Goal: Information Seeking & Learning: Understand process/instructions

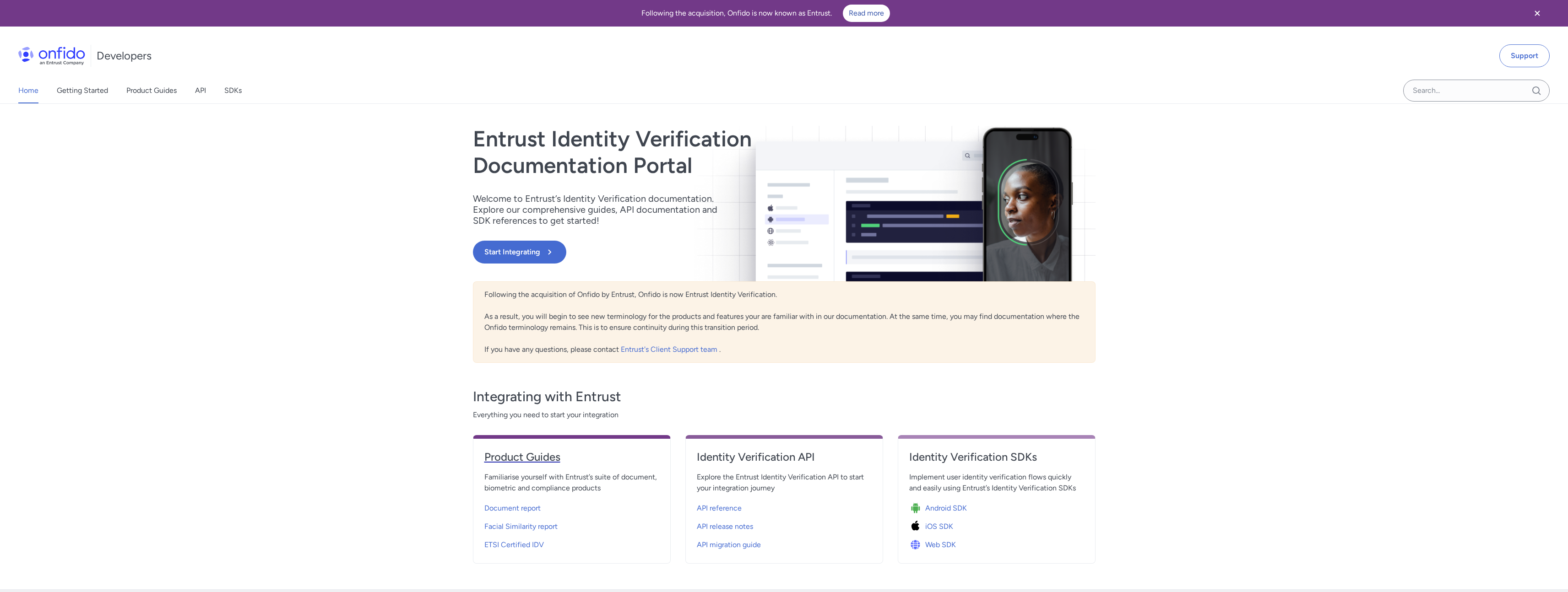
scroll to position [69, 0]
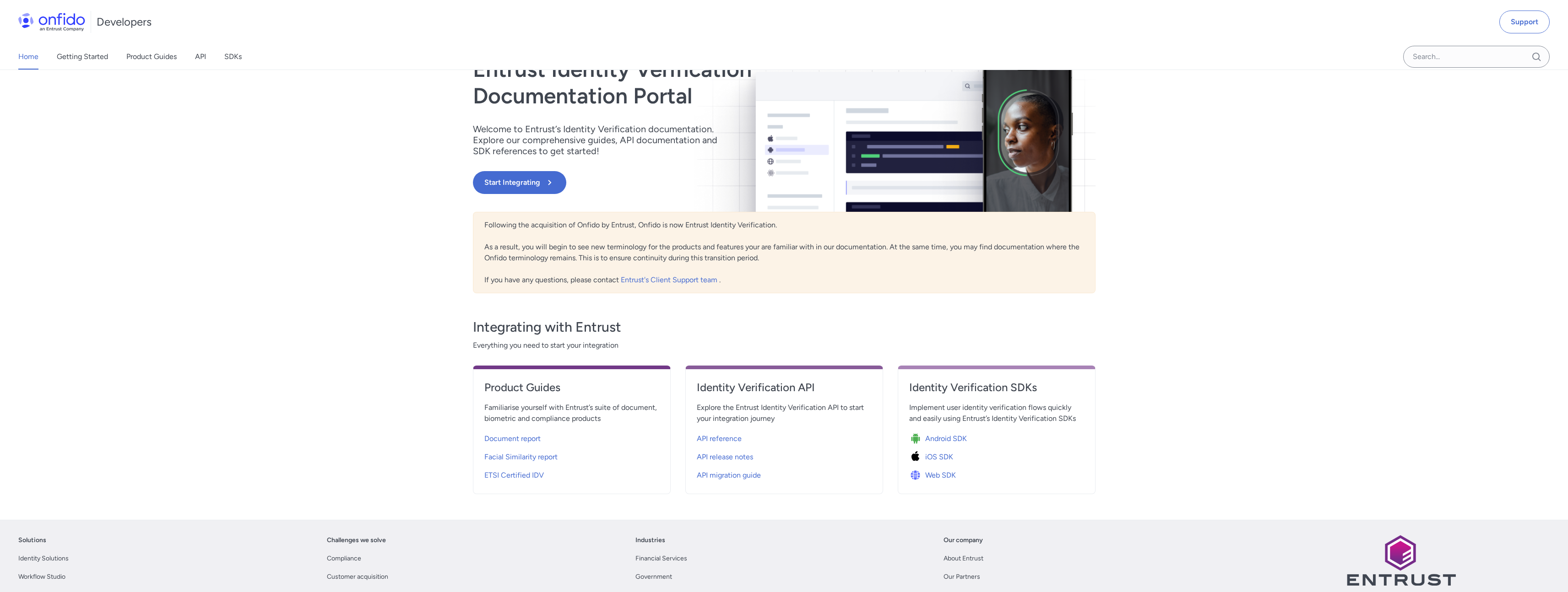
click at [209, 52] on div "Home Getting Started Product Guides API SDKs" at bounding box center [139, 57] width 278 height 26
click at [201, 57] on link "API" at bounding box center [200, 57] width 11 height 26
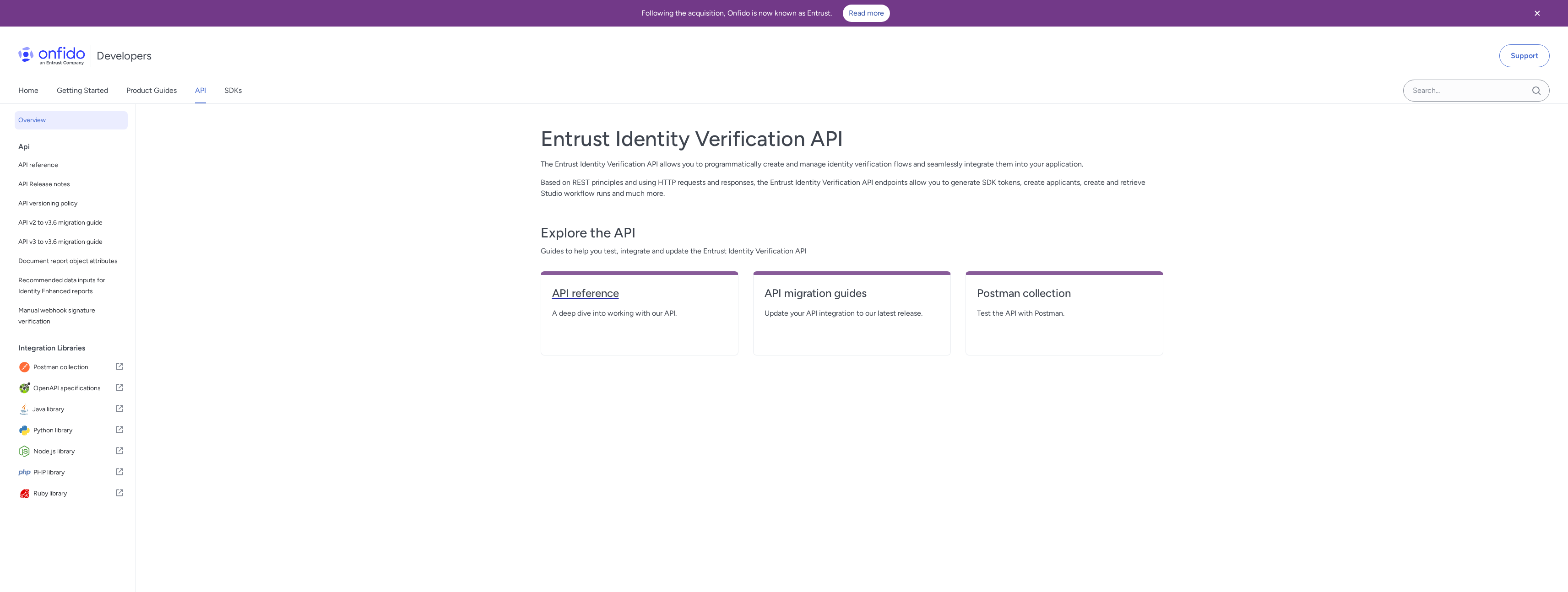
click at [631, 298] on h4 "API reference" at bounding box center [639, 293] width 175 height 15
select select "http"
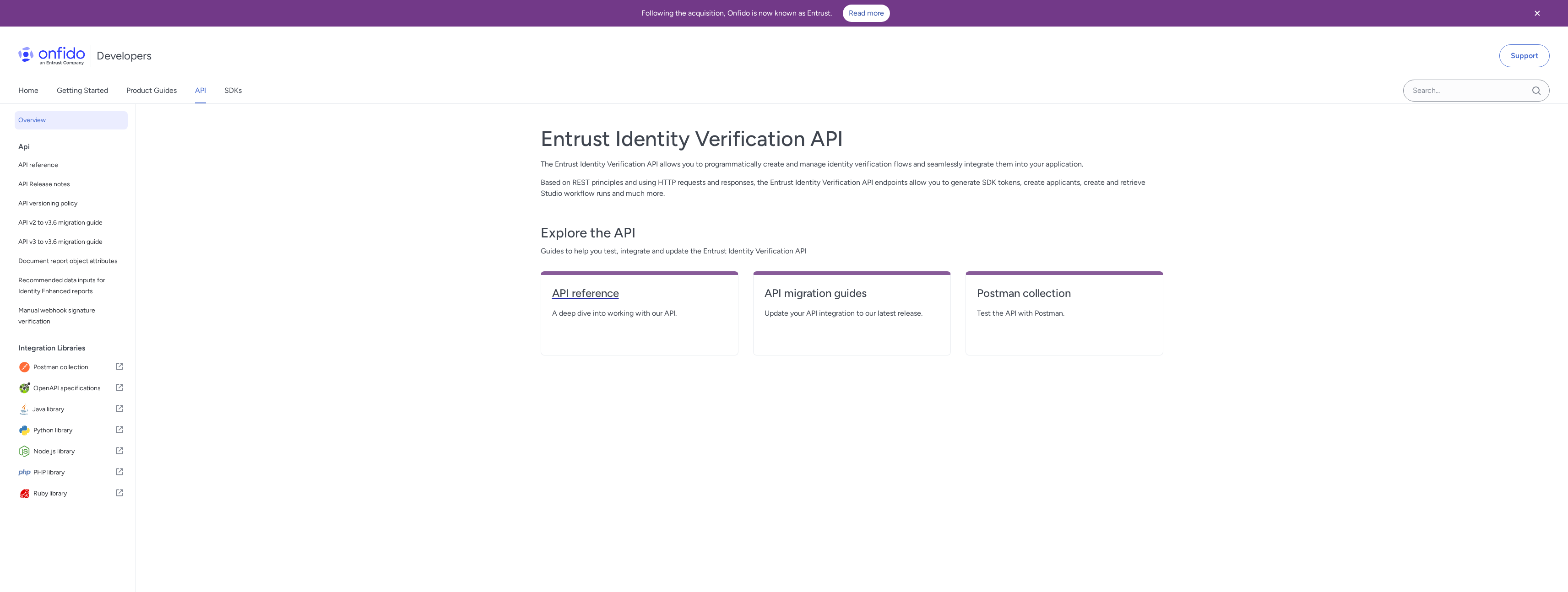
select select "http"
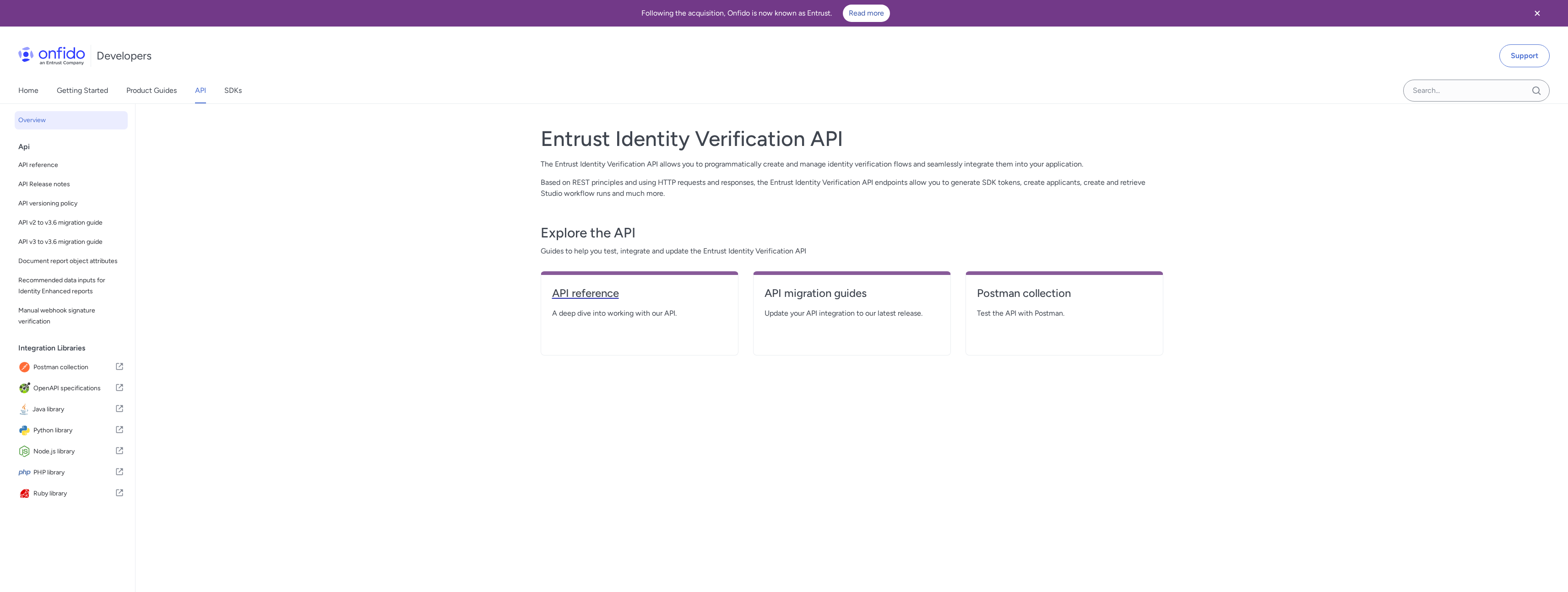
select select "http"
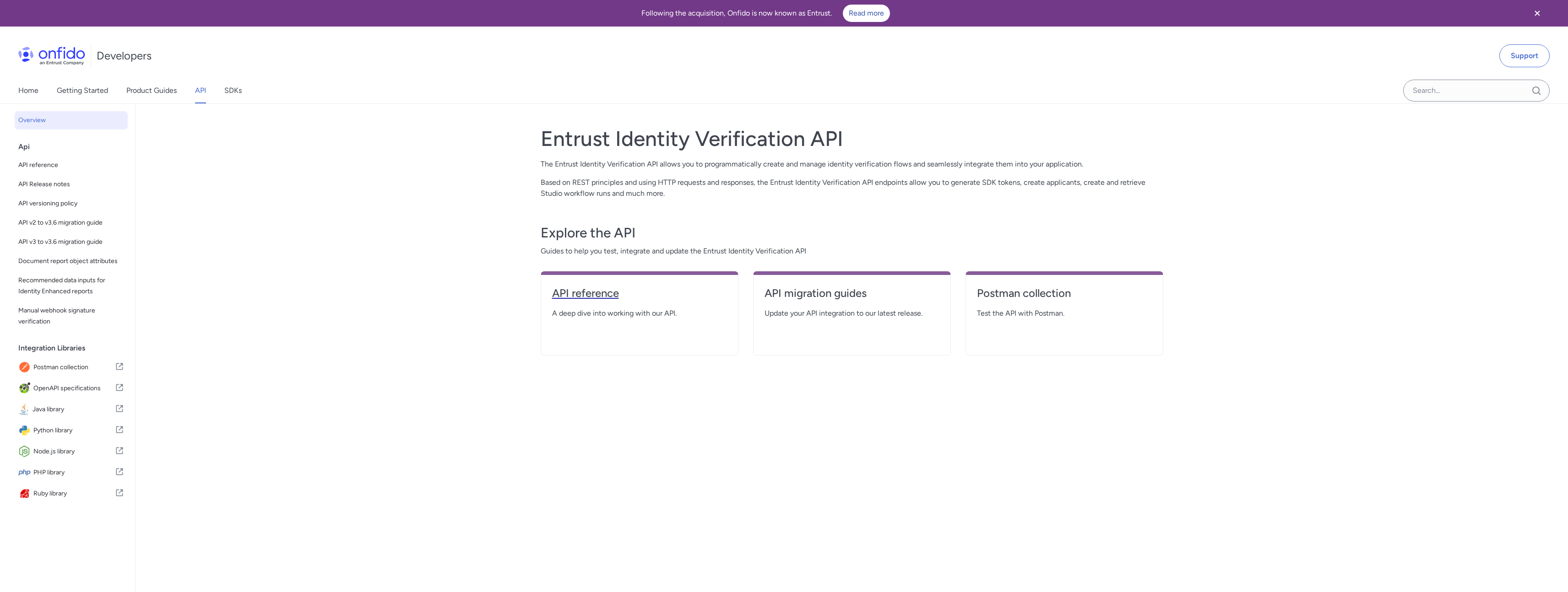
select select "http"
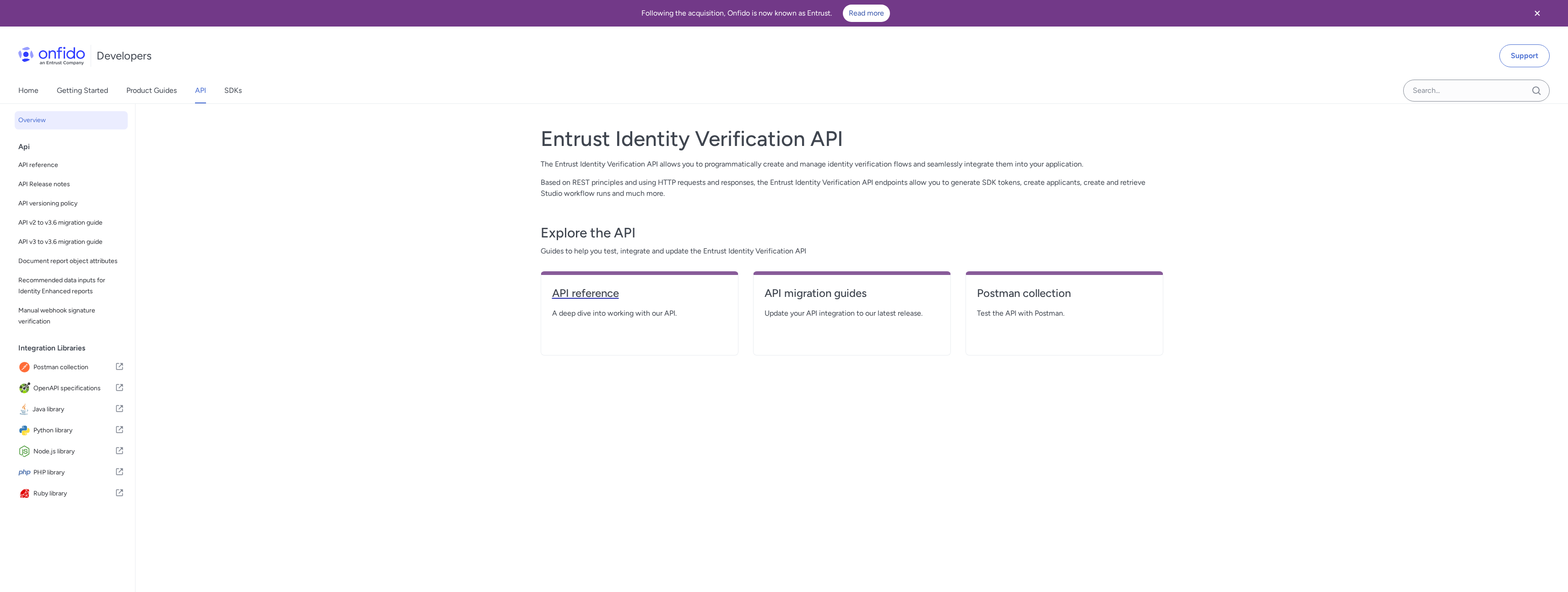
select select "http"
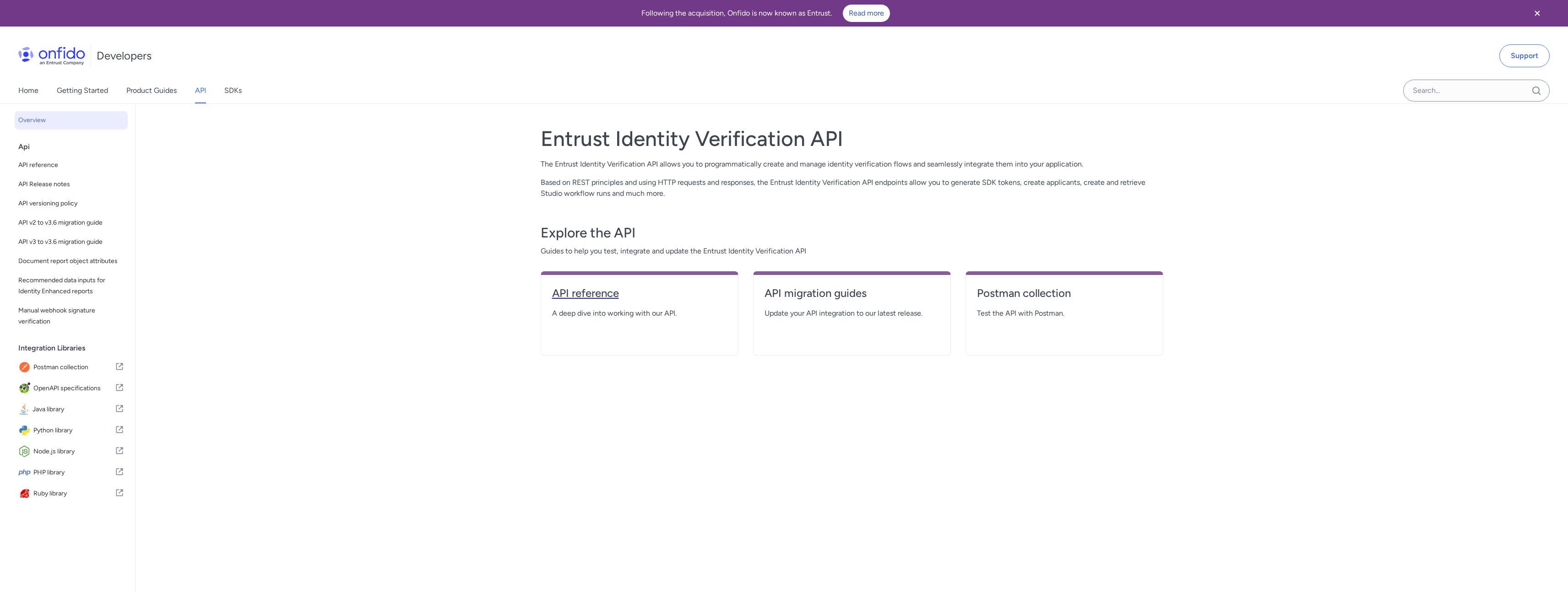
select select "http"
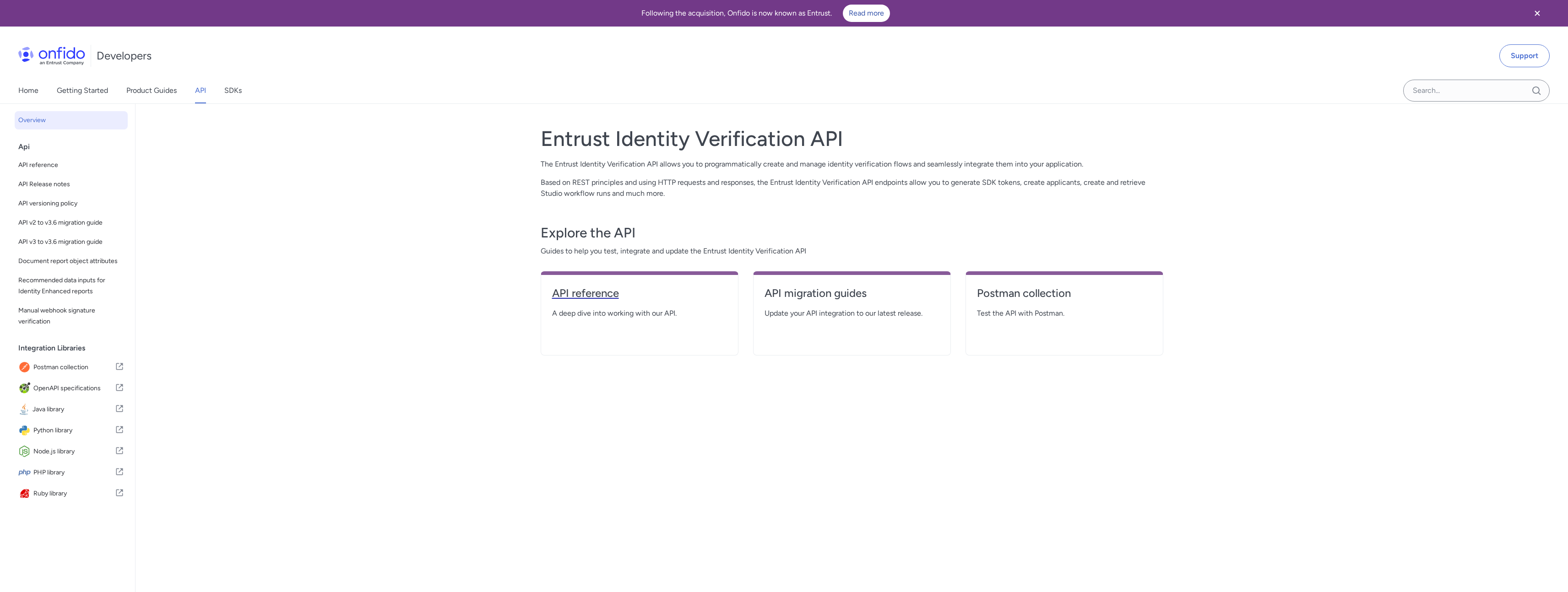
select select "http"
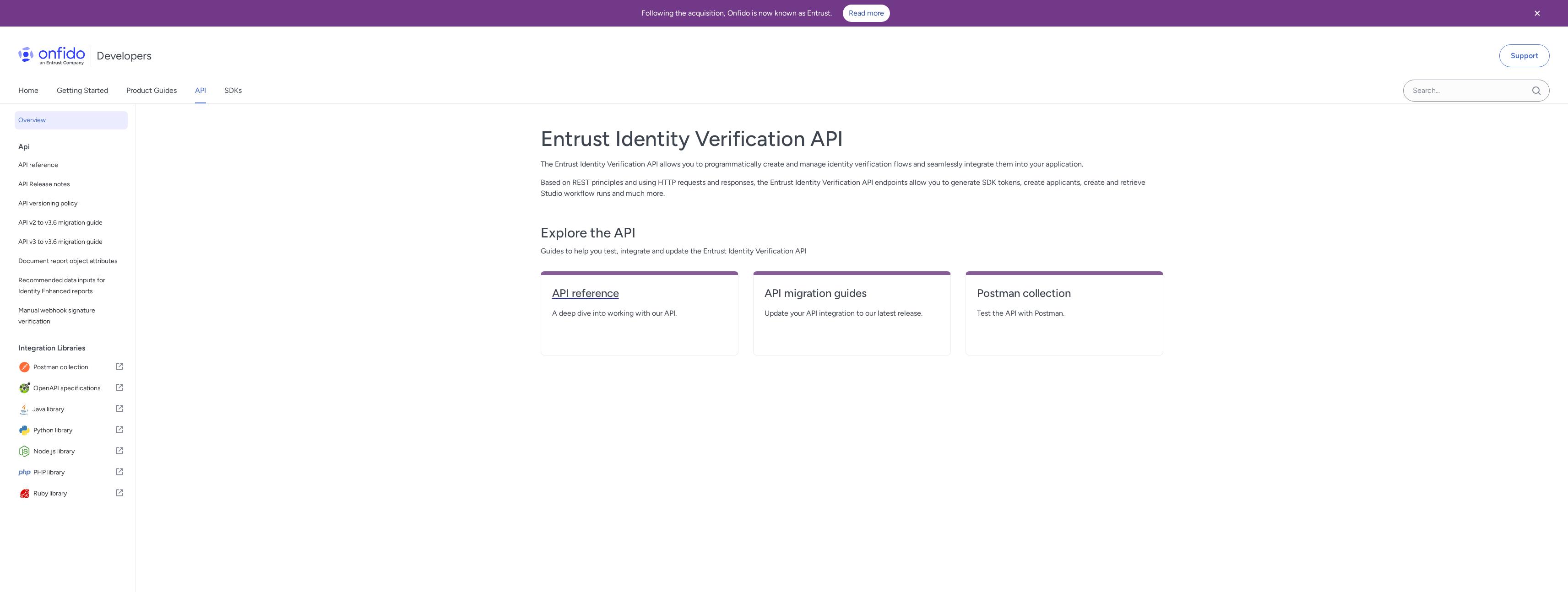
select select "http"
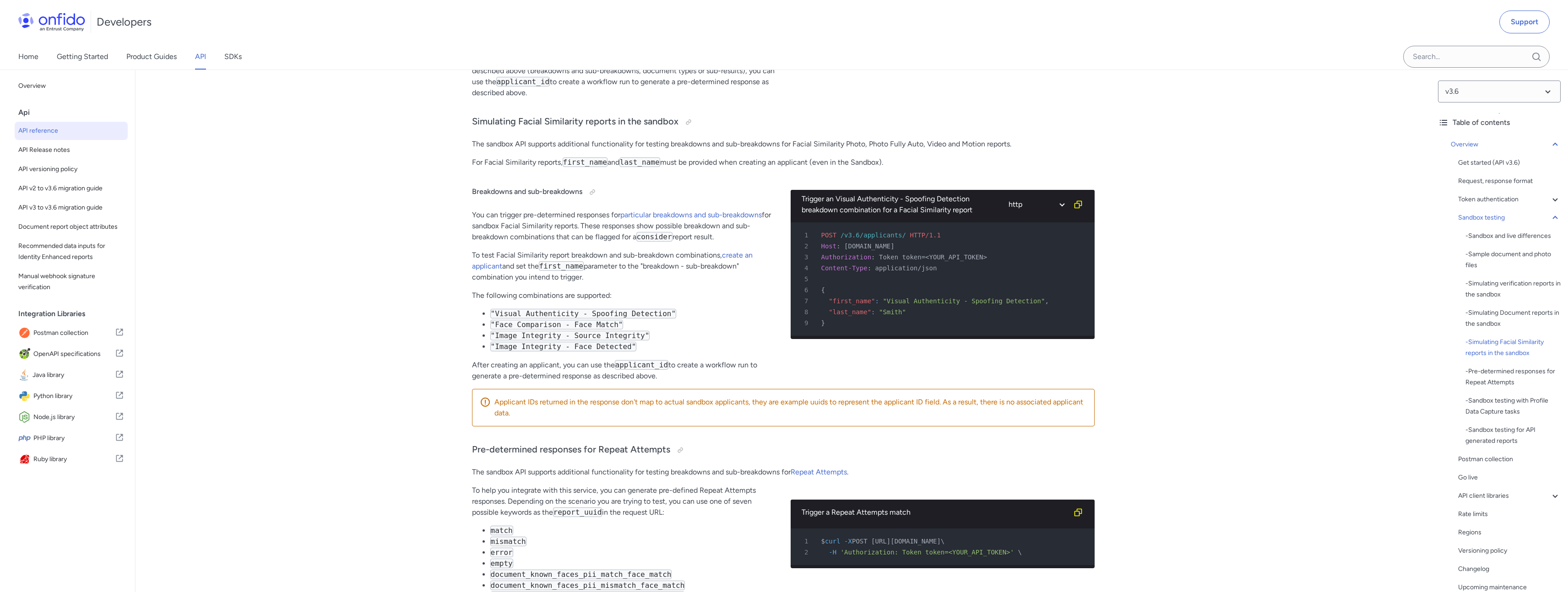
scroll to position [3267, 0]
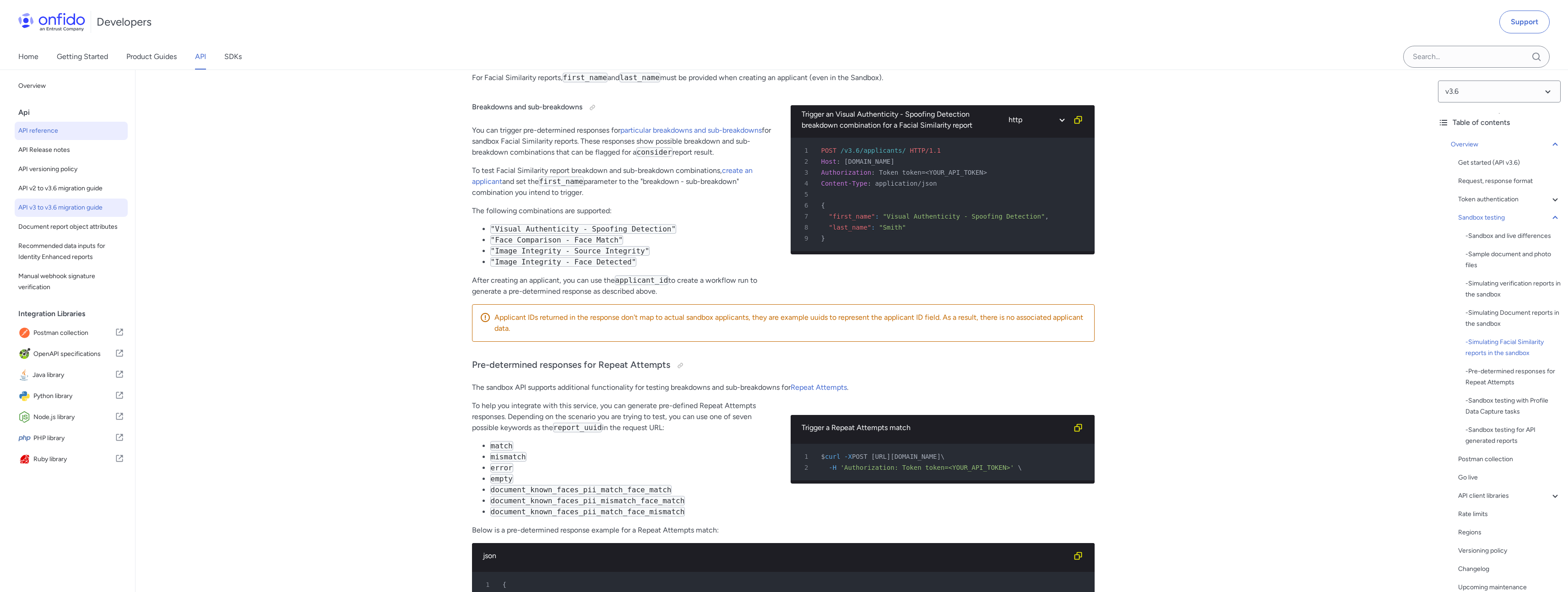
click at [66, 204] on span "API v3 to v3.6 migration guide" at bounding box center [71, 207] width 106 height 11
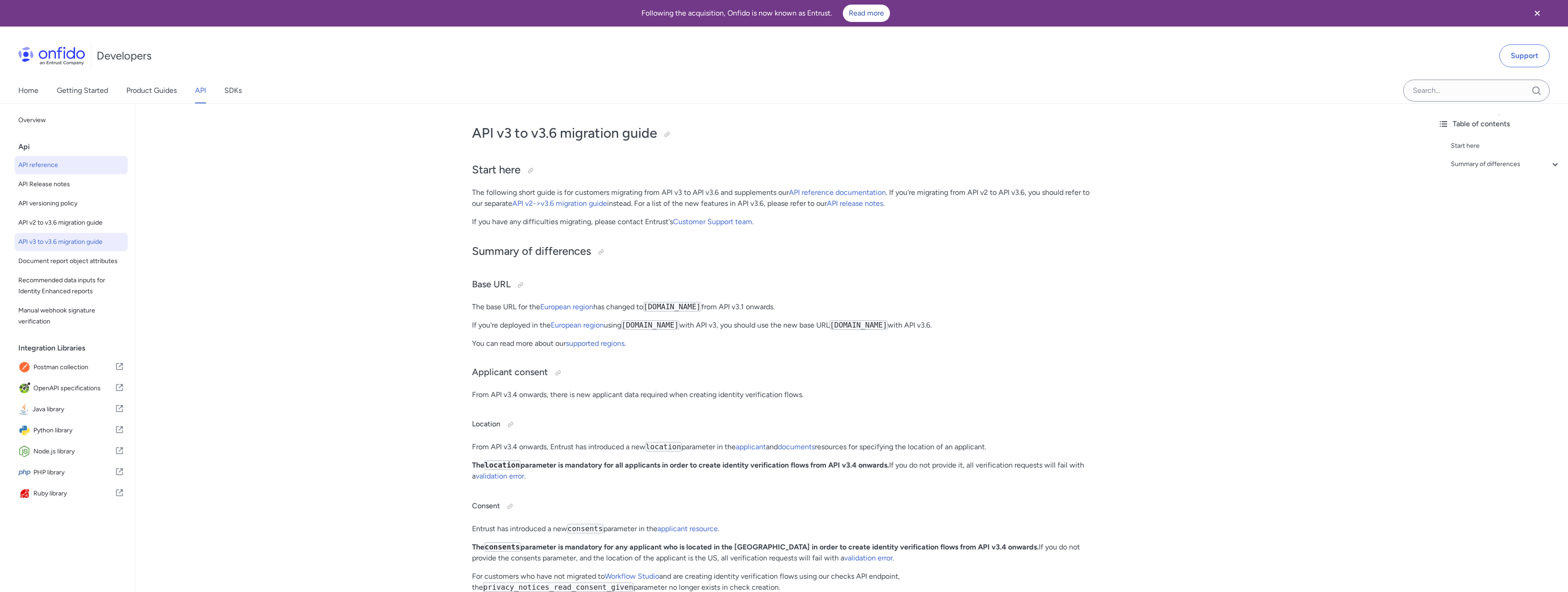
click at [69, 164] on span "API reference" at bounding box center [71, 165] width 106 height 11
select select "http"
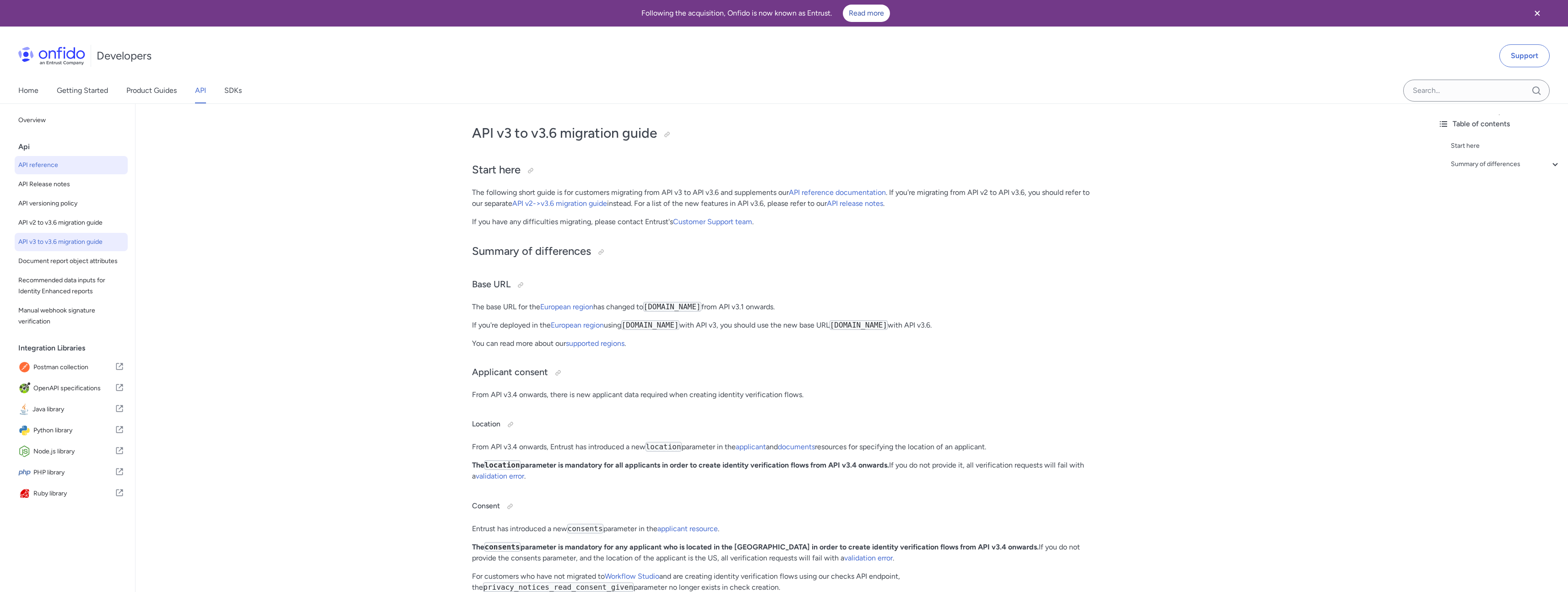
select select "http"
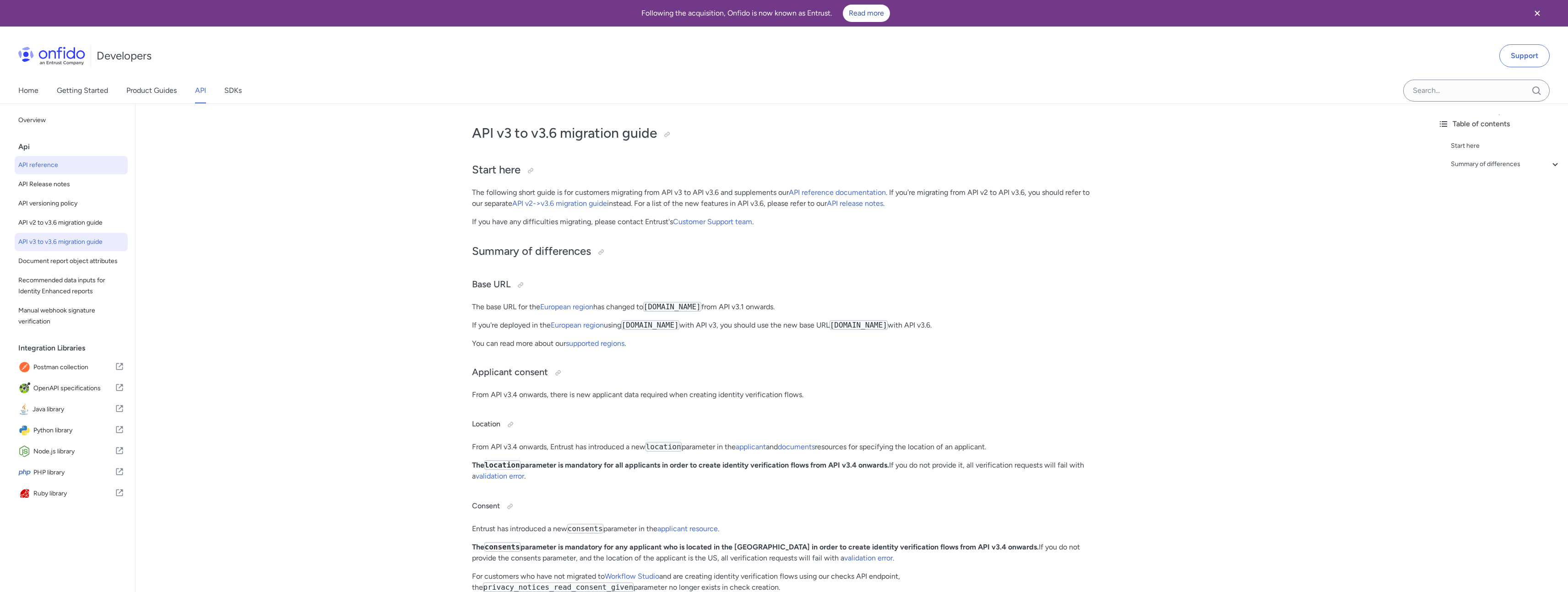
select select "http"
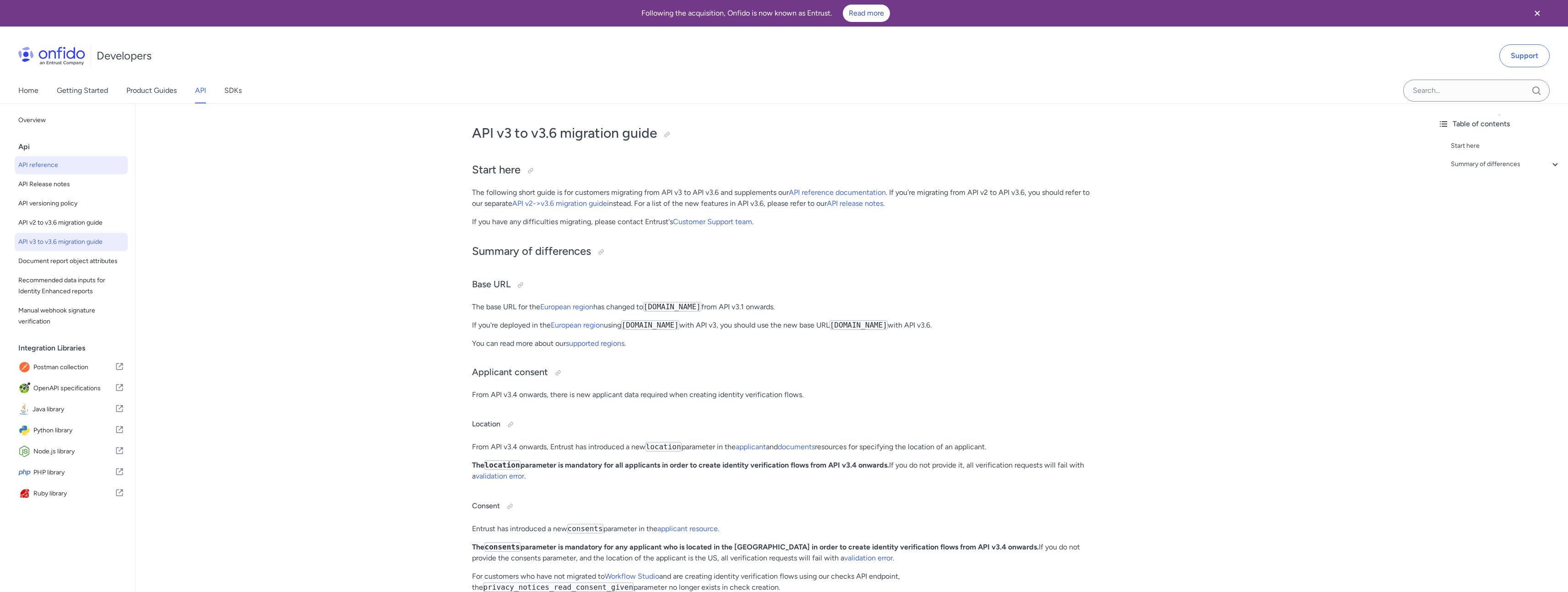
select select "http"
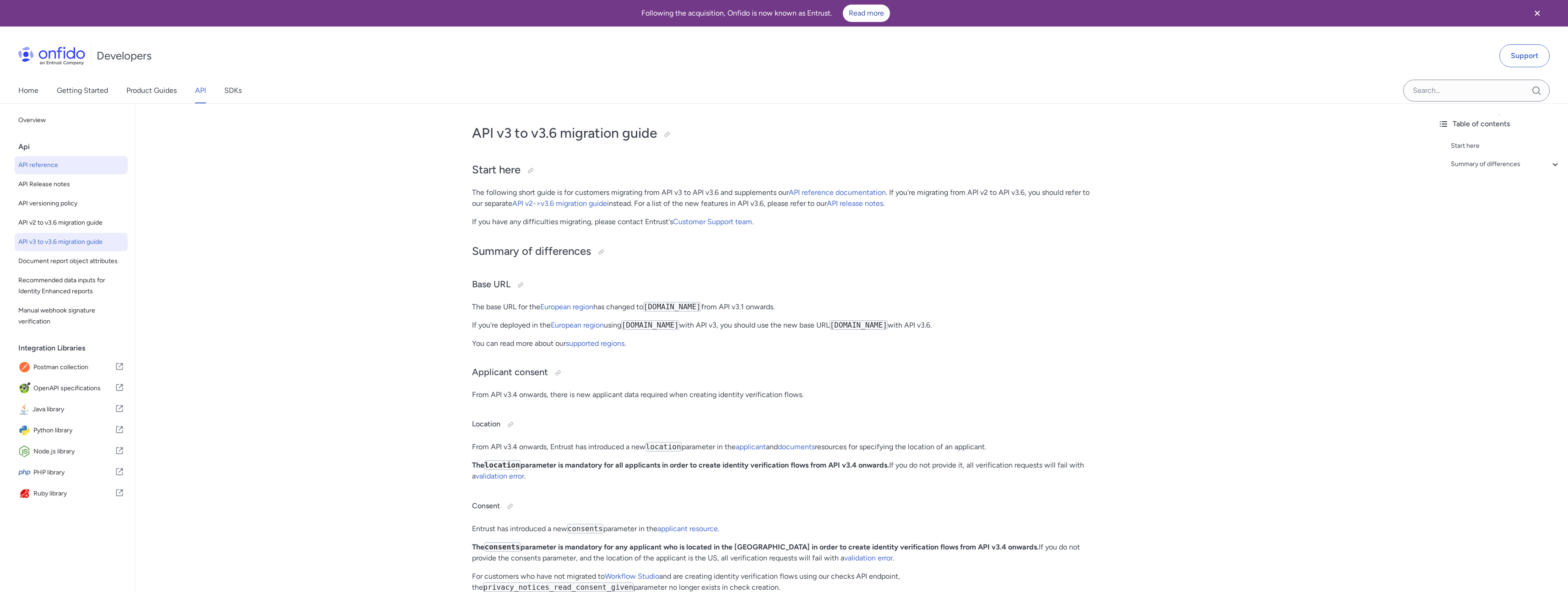
select select "http"
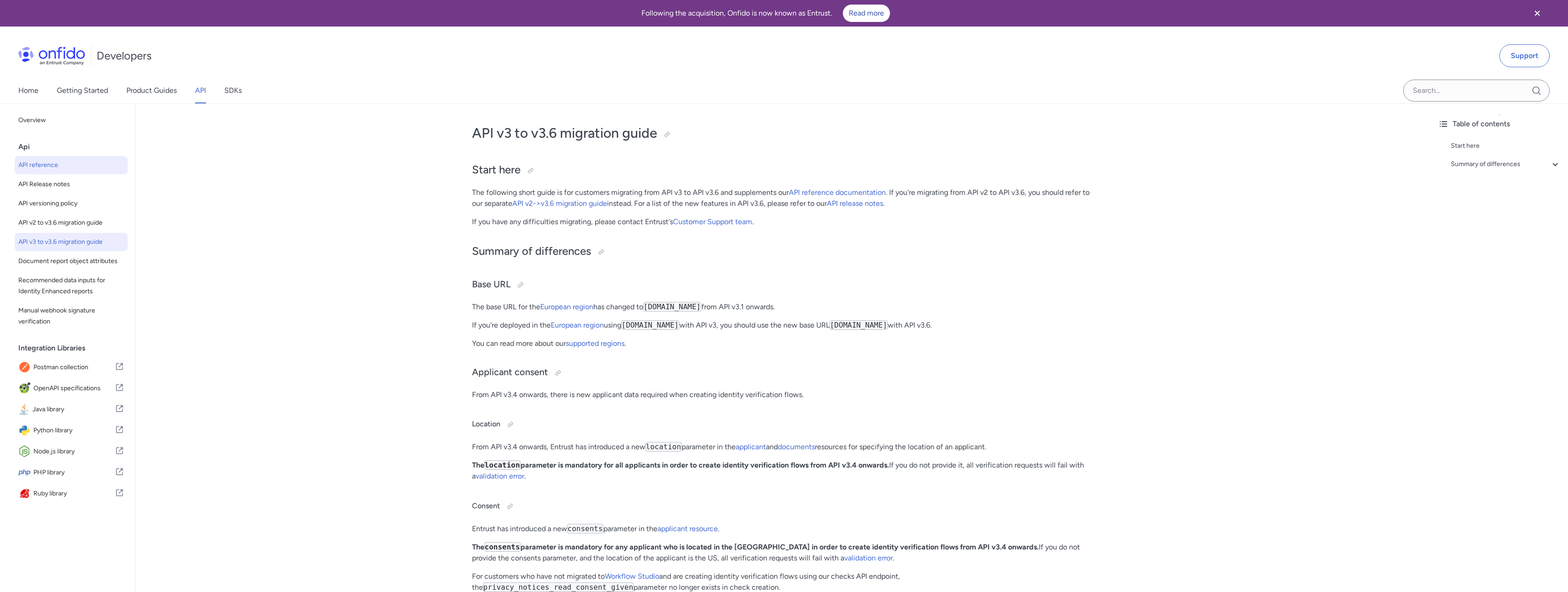
select select "http"
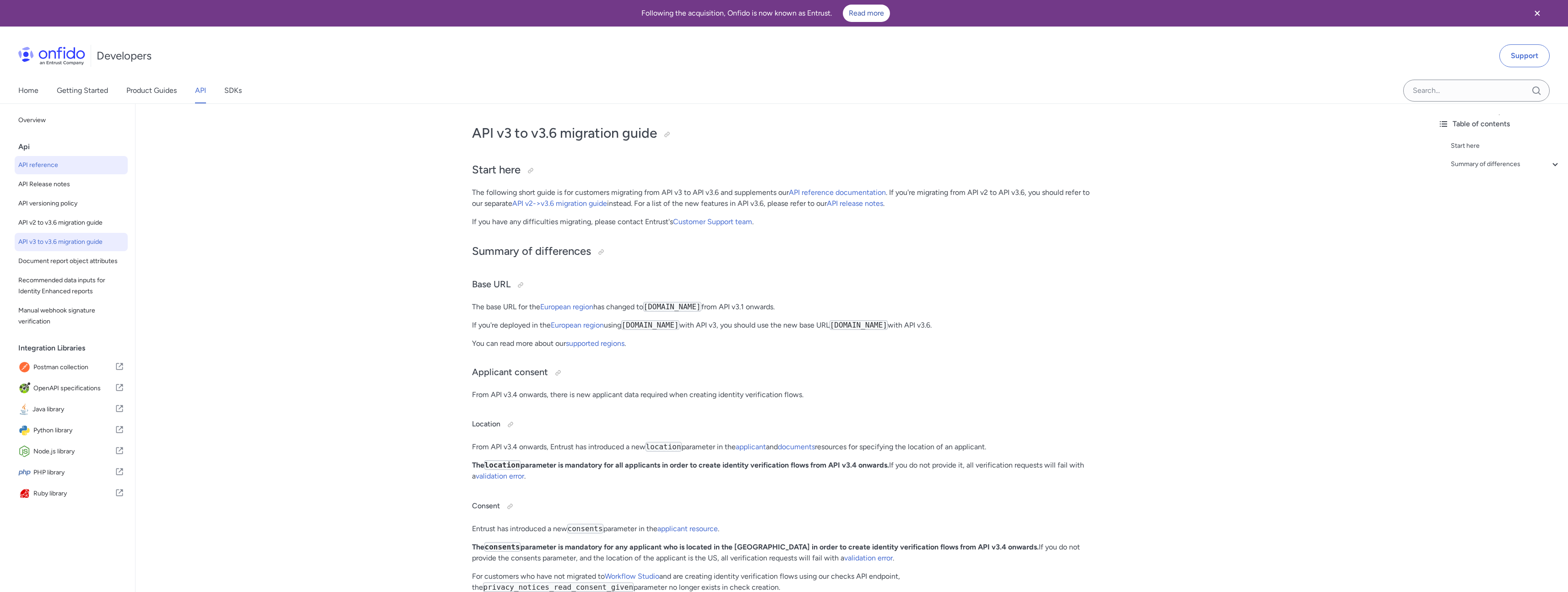
select select "http"
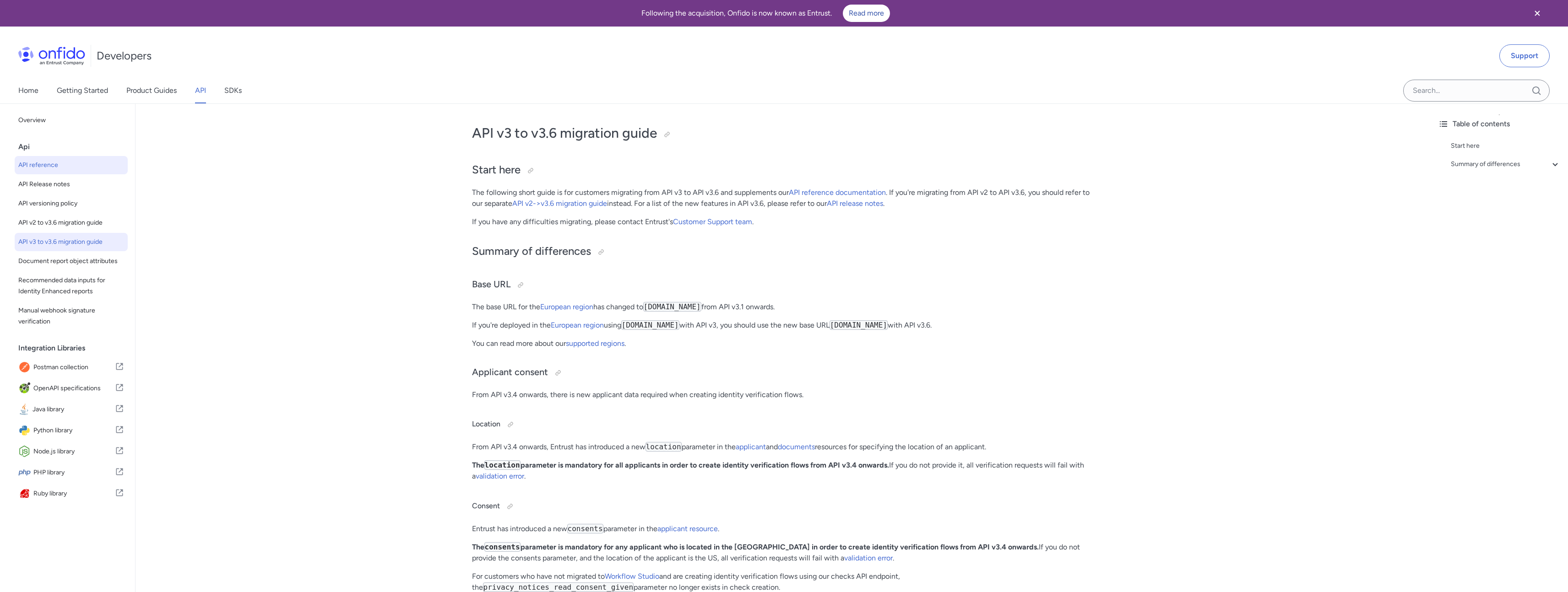
select select "http"
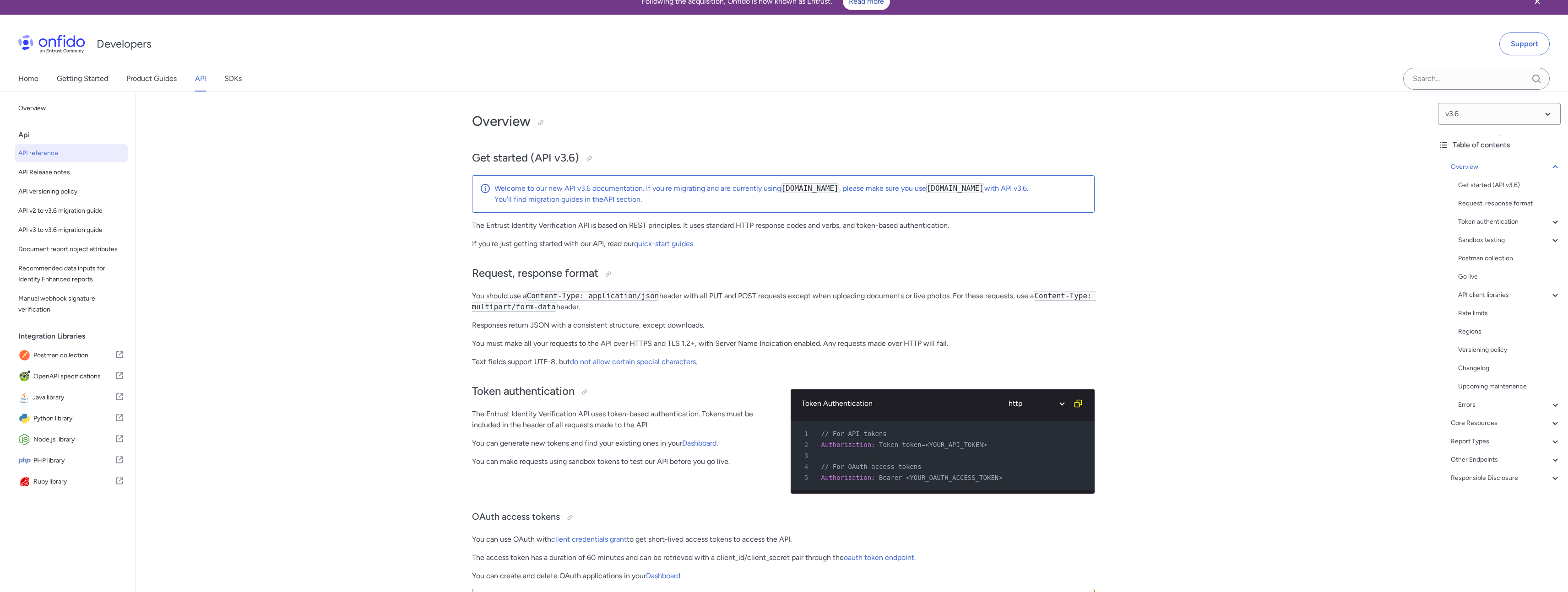
scroll to position [136, 0]
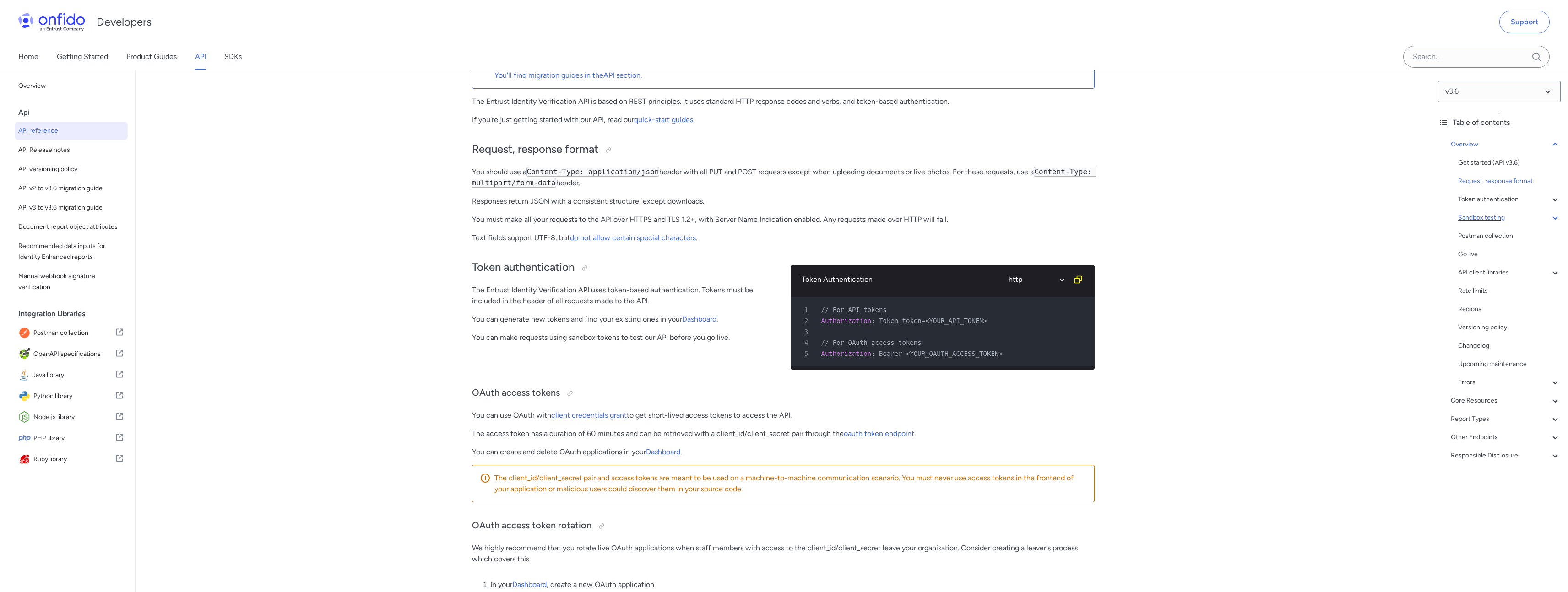
click at [1499, 220] on div "Sandbox testing" at bounding box center [1509, 218] width 102 height 11
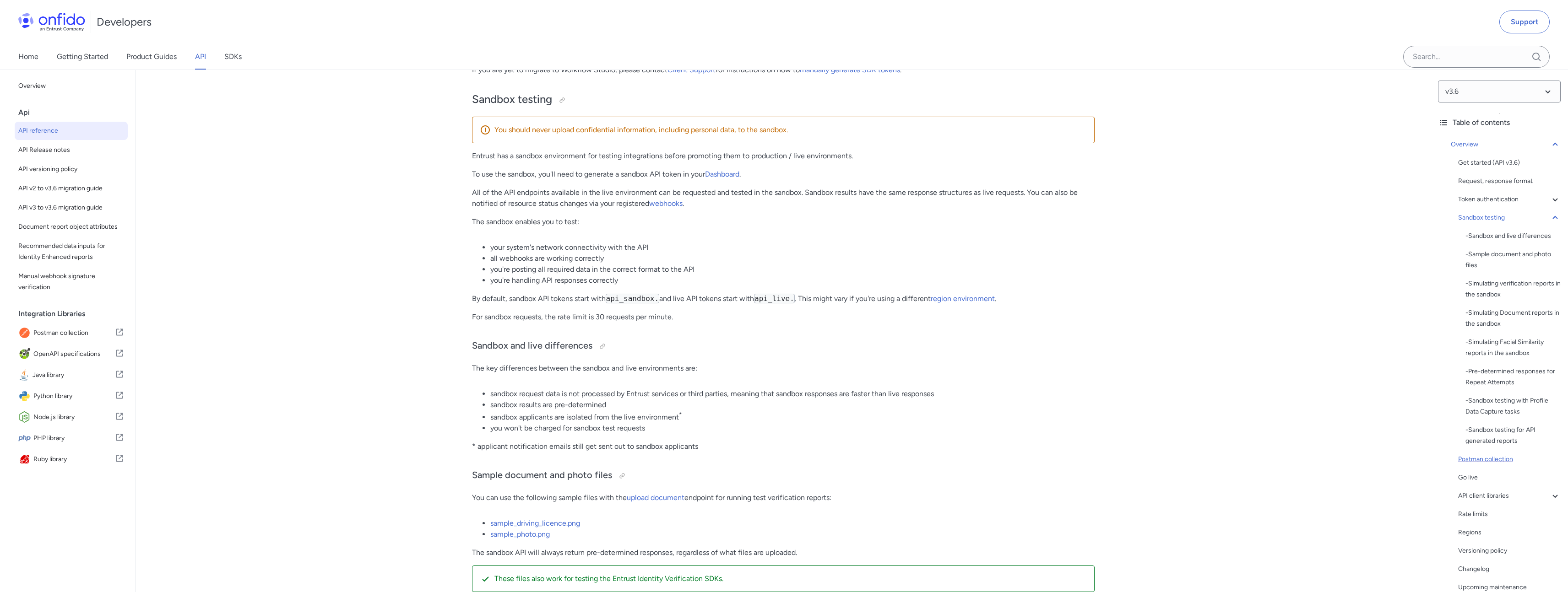
click at [1497, 457] on div "Postman collection" at bounding box center [1509, 459] width 102 height 11
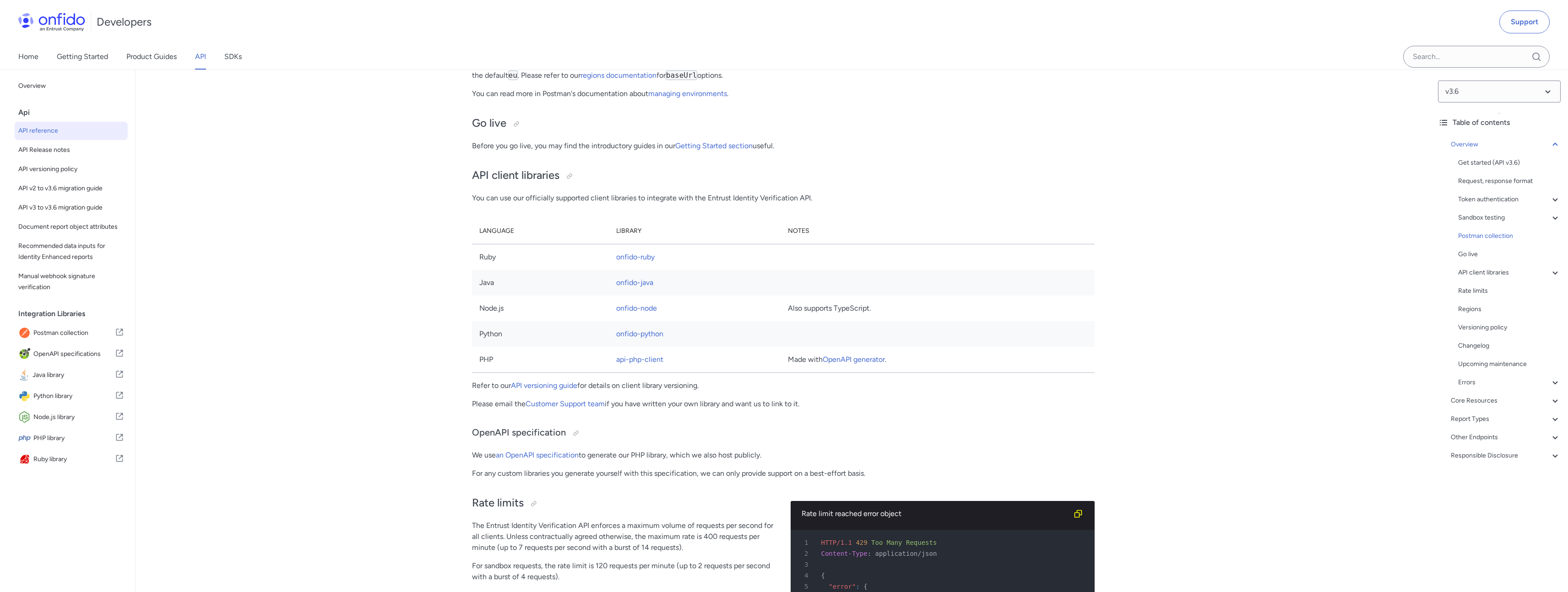
scroll to position [5837, 0]
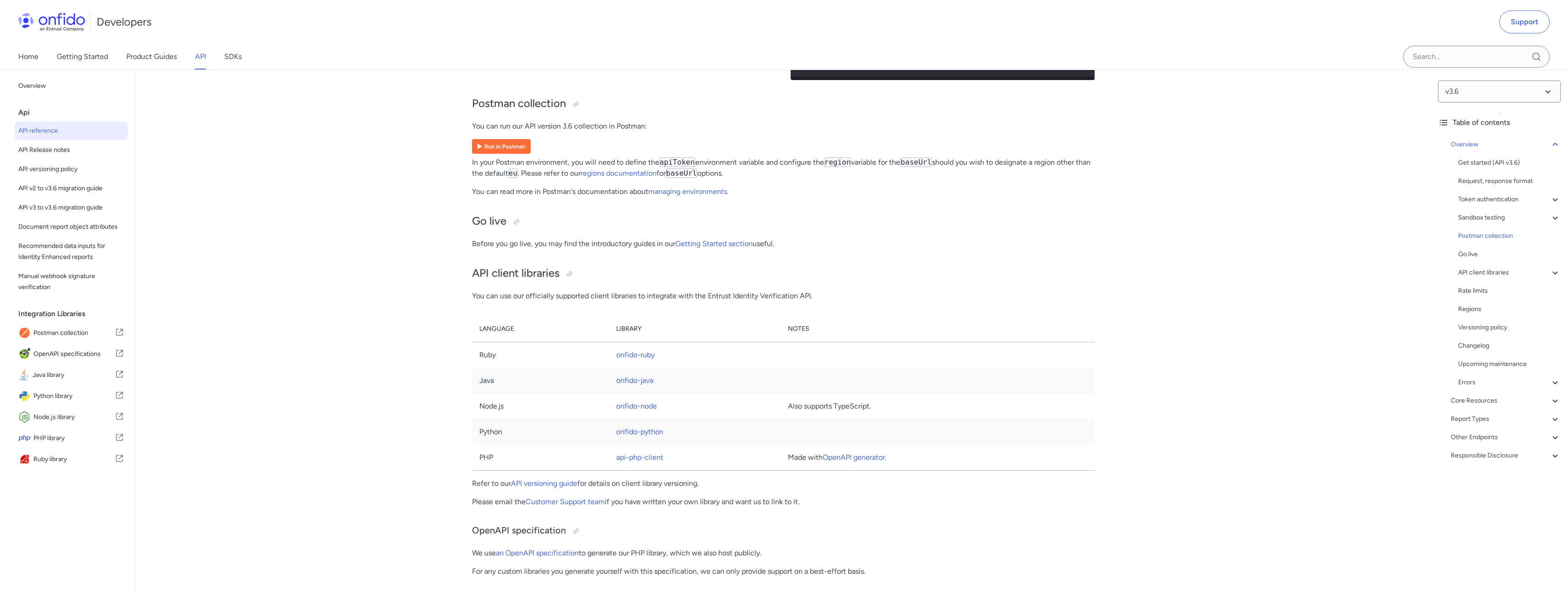
click at [516, 154] on img at bounding box center [501, 147] width 58 height 15
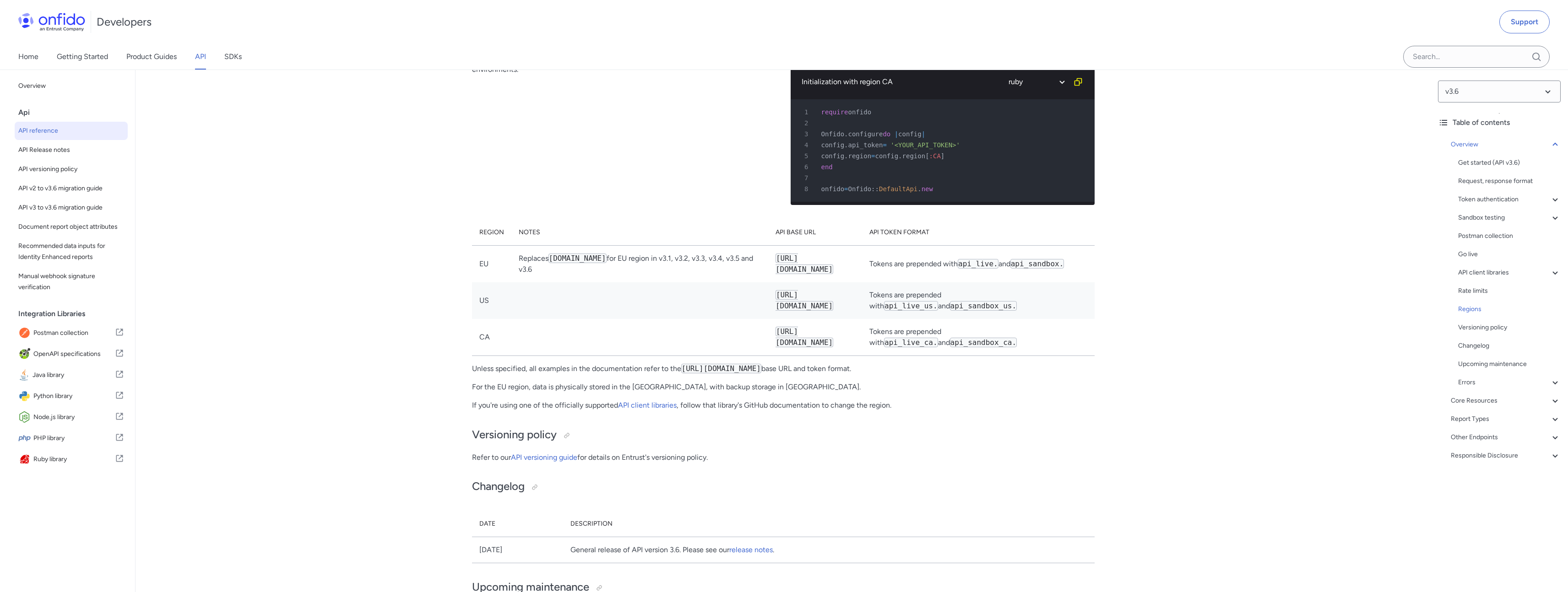
scroll to position [6900, 0]
